Goal: Task Accomplishment & Management: Manage account settings

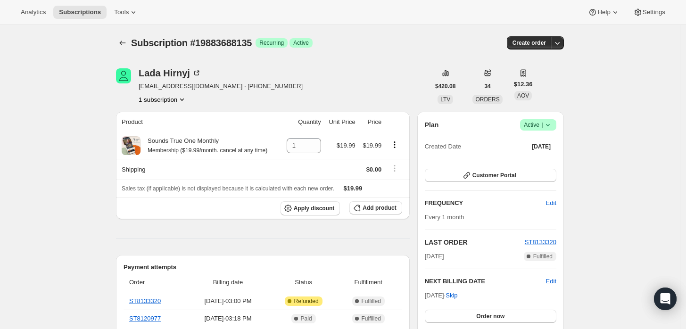
click at [556, 123] on span "Success Active |" at bounding box center [538, 124] width 36 height 11
click at [547, 156] on span "Cancel subscription" at bounding box center [541, 159] width 53 height 7
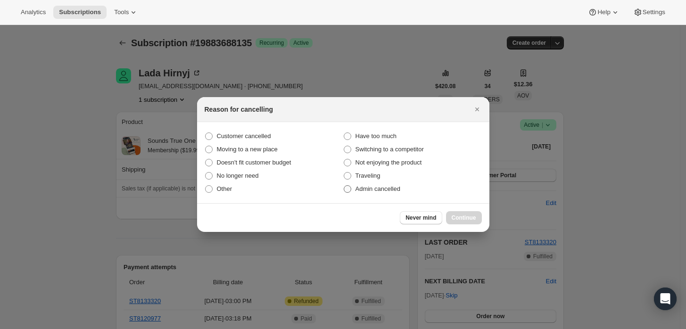
click at [374, 189] on span "Admin cancelled" at bounding box center [378, 188] width 45 height 7
click at [344, 186] on input "Admin cancelled" at bounding box center [344, 185] width 0 height 0
radio input "true"
click at [464, 215] on span "Continue" at bounding box center [464, 218] width 25 height 8
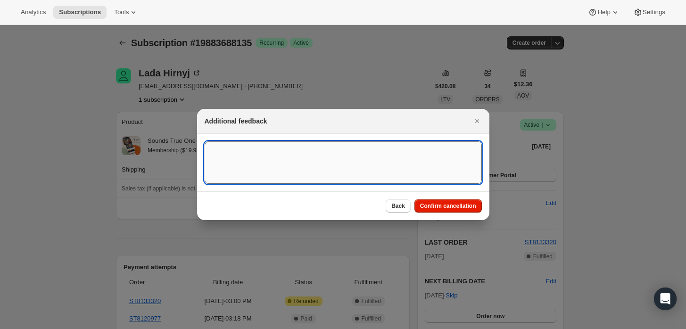
click at [353, 149] on textarea ":rbh:" at bounding box center [343, 162] width 277 height 42
type textarea "Customer requested cancellation and refund."
click at [456, 201] on button "Confirm cancellation" at bounding box center [448, 205] width 67 height 13
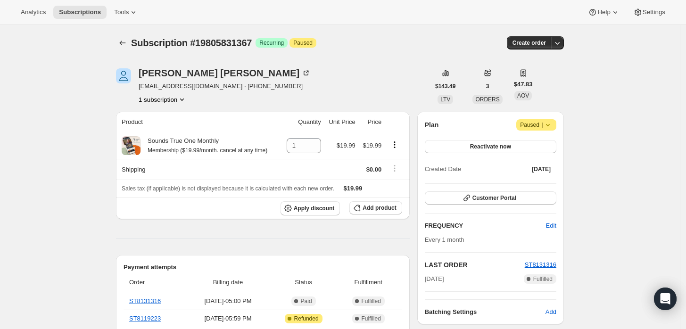
click at [553, 124] on icon at bounding box center [547, 124] width 9 height 9
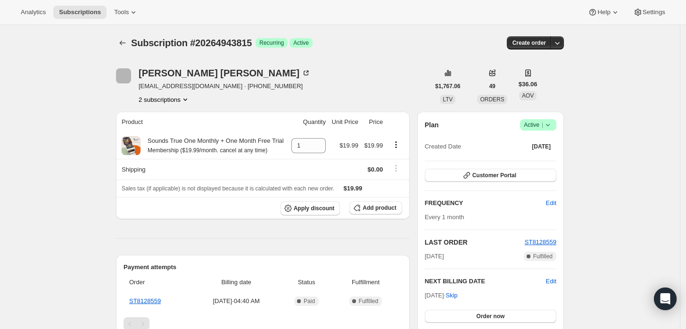
click at [550, 127] on icon at bounding box center [547, 124] width 9 height 9
click at [541, 164] on button "Cancel subscription" at bounding box center [541, 159] width 59 height 15
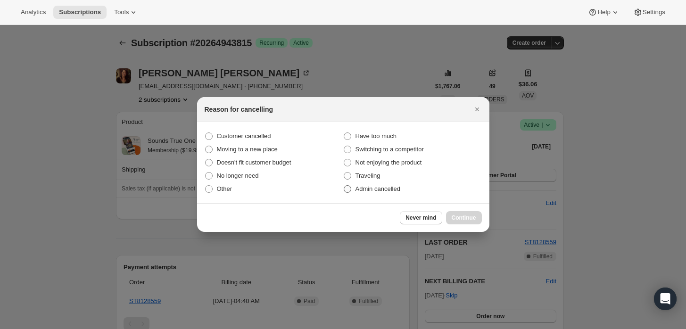
click at [374, 189] on span "Admin cancelled" at bounding box center [378, 188] width 45 height 7
click at [344, 186] on input "Admin cancelled" at bounding box center [344, 185] width 0 height 0
radio input "true"
click at [456, 216] on span "Continue" at bounding box center [464, 218] width 25 height 8
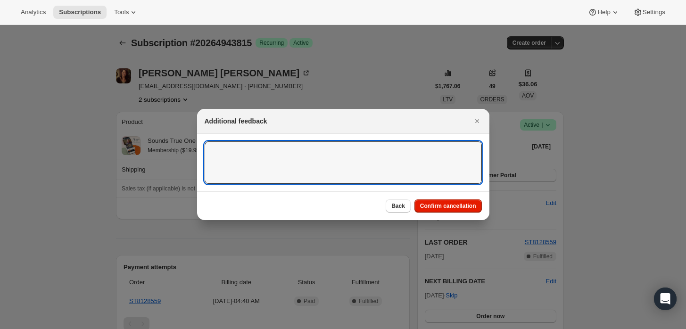
click at [396, 177] on textarea ":rbj:" at bounding box center [343, 162] width 277 height 42
type textarea "Customer requested cancellation."
click at [454, 203] on span "Confirm cancellation" at bounding box center [448, 206] width 56 height 8
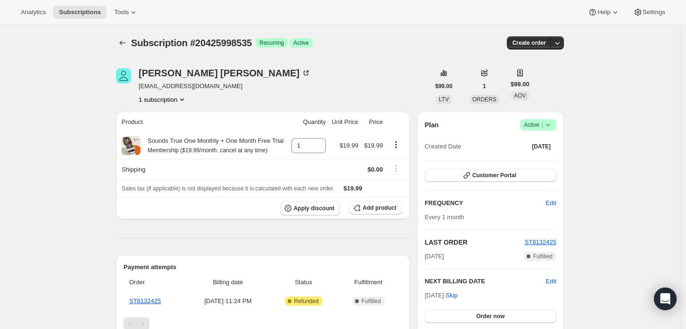
click at [547, 126] on icon at bounding box center [547, 124] width 9 height 9
click at [529, 159] on span "Cancel subscription" at bounding box center [541, 159] width 53 height 7
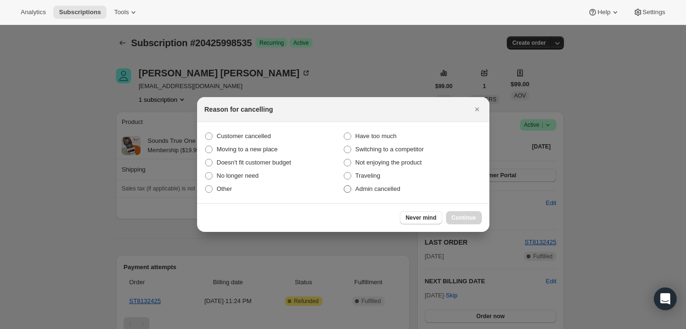
click at [377, 190] on span "Admin cancelled" at bounding box center [378, 188] width 45 height 7
click at [344, 186] on input "Admin cancelled" at bounding box center [344, 185] width 0 height 0
radio input "true"
click at [462, 222] on button "Continue" at bounding box center [464, 217] width 36 height 13
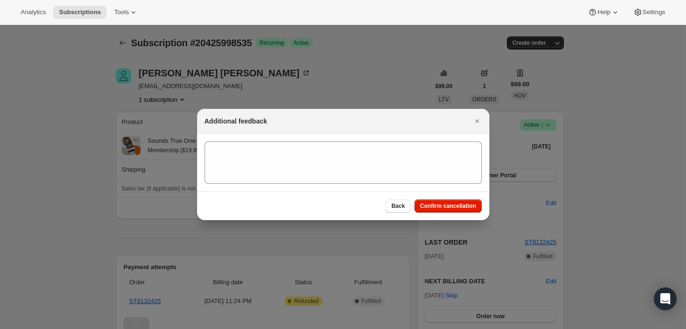
click at [435, 192] on div "Back Confirm cancellation" at bounding box center [343, 205] width 292 height 29
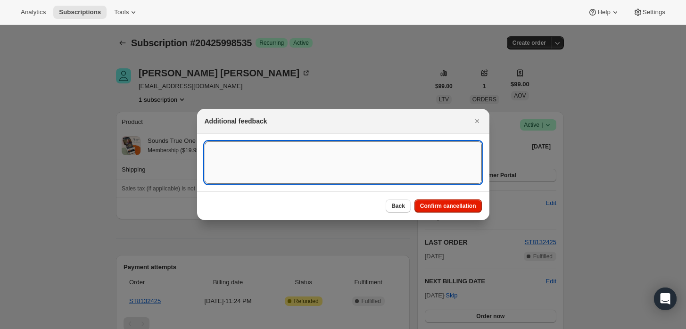
click at [404, 168] on textarea ":rbj:" at bounding box center [343, 162] width 277 height 42
type textarea "Customer cancelled main order."
click at [438, 201] on button "Confirm cancellation" at bounding box center [448, 205] width 67 height 13
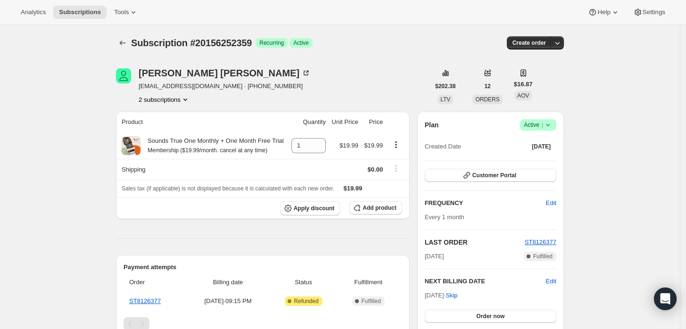
click at [556, 127] on span "Success Active |" at bounding box center [538, 124] width 36 height 11
click at [530, 163] on span "Cancel subscription" at bounding box center [541, 159] width 53 height 7
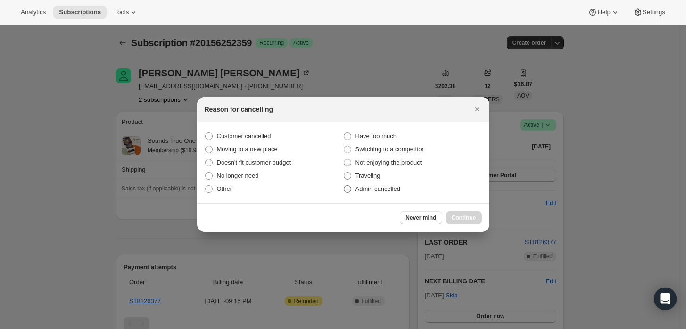
click at [391, 192] on span "Admin cancelled" at bounding box center [378, 188] width 45 height 7
click at [344, 186] on input "Admin cancelled" at bounding box center [344, 185] width 0 height 0
radio input "true"
click at [457, 216] on span "Continue" at bounding box center [464, 218] width 25 height 8
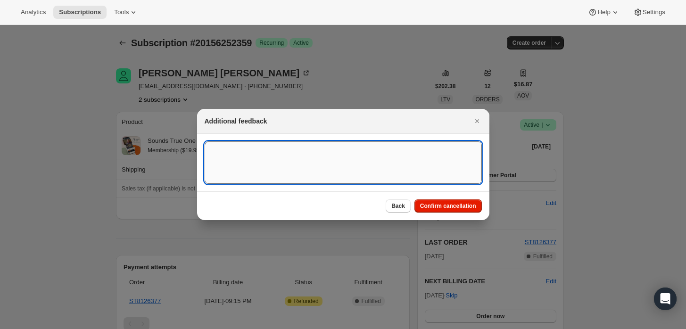
click at [379, 163] on textarea ":rbh:" at bounding box center [343, 162] width 277 height 42
type textarea "Customer cancelled main order."
click at [468, 199] on button "Confirm cancellation" at bounding box center [448, 205] width 67 height 13
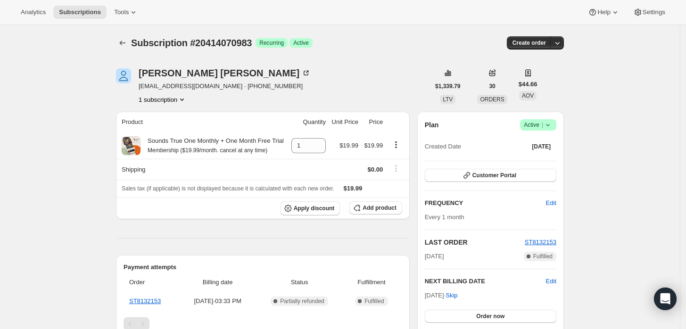
click at [543, 131] on div "Plan Success Active | Created Date [DATE]" at bounding box center [491, 136] width 132 height 34
click at [547, 130] on span "Success Active |" at bounding box center [538, 124] width 36 height 11
click at [543, 142] on span "Pause subscription" at bounding box center [541, 143] width 52 height 7
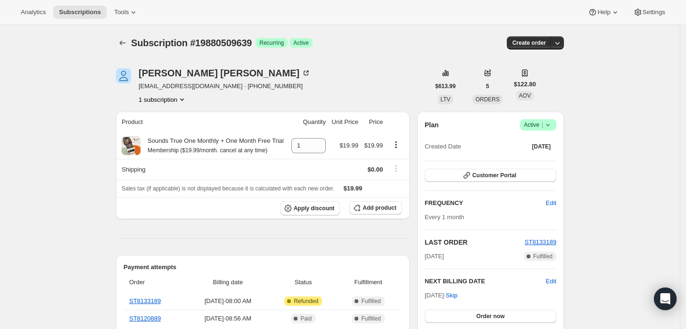
click at [551, 124] on icon at bounding box center [547, 124] width 9 height 9
click at [540, 163] on span "Cancel subscription" at bounding box center [541, 159] width 53 height 7
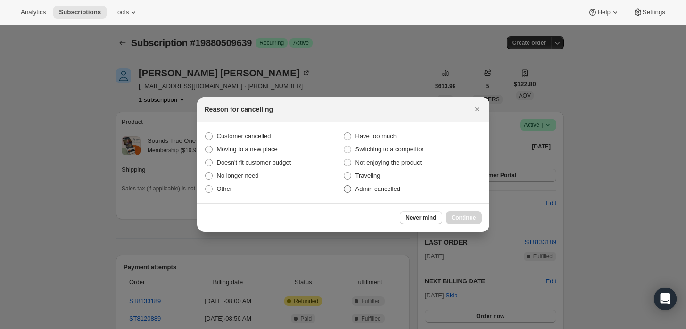
click at [377, 190] on span "Admin cancelled" at bounding box center [378, 188] width 45 height 7
click at [344, 186] on input "Admin cancelled" at bounding box center [344, 185] width 0 height 0
radio input "true"
click at [471, 220] on span "Continue" at bounding box center [464, 218] width 25 height 8
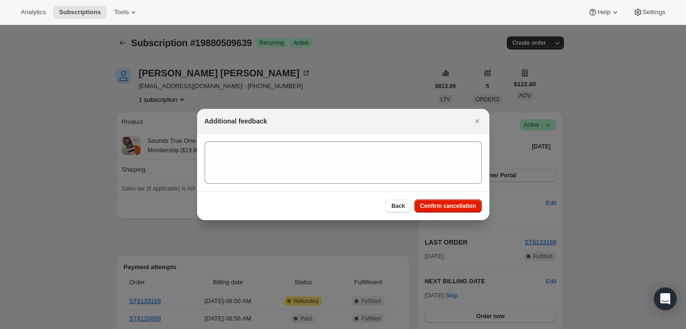
click at [399, 187] on section ":rbj:" at bounding box center [343, 163] width 292 height 58
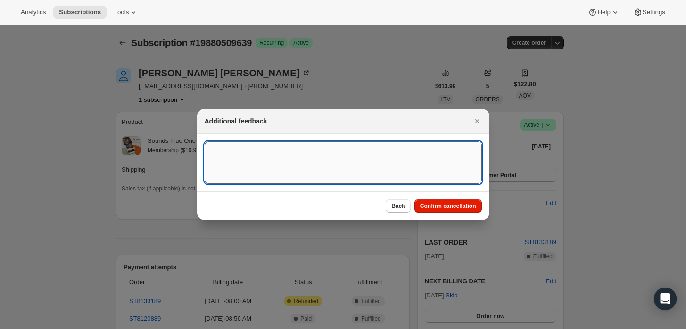
click at [377, 170] on textarea ":rbj:" at bounding box center [343, 162] width 277 height 42
type textarea "Customer requested cancellation and refund."
click at [445, 200] on button "Confirm cancellation" at bounding box center [448, 205] width 67 height 13
